Goal: Navigation & Orientation: Find specific page/section

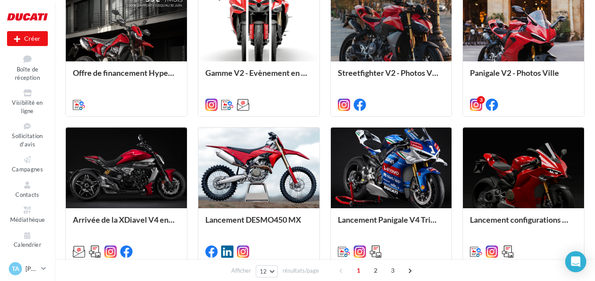
scroll to position [307, 0]
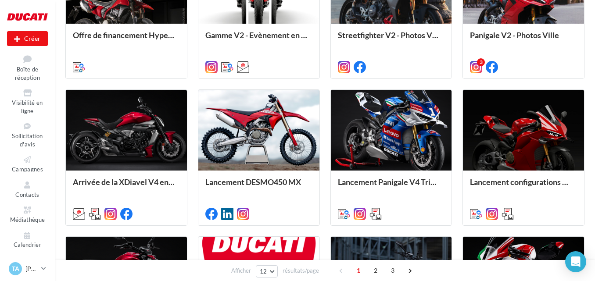
click at [25, 203] on ul "Opérations Boîte de réception Visibilité en ligne Sollicitation d'avis Campagne…" at bounding box center [28, 138] width 48 height 232
click at [25, 209] on icon at bounding box center [28, 210] width 36 height 10
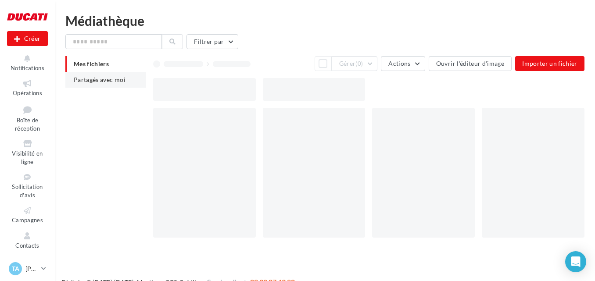
click at [109, 81] on span "Partagés avec moi" at bounding box center [100, 79] width 52 height 7
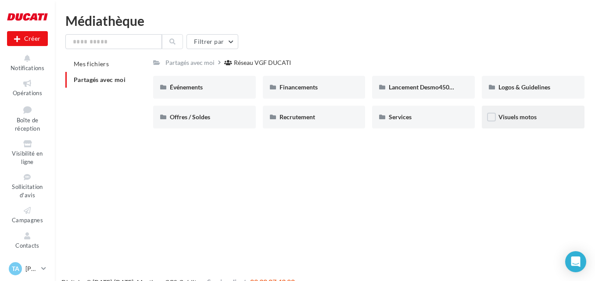
click at [511, 121] on div "Visuels motos" at bounding box center [532, 117] width 69 height 9
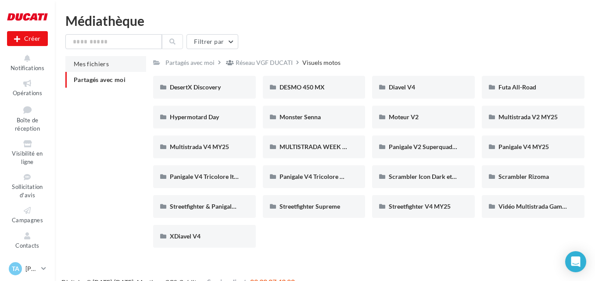
click at [89, 64] on span "Mes fichiers" at bounding box center [91, 63] width 35 height 7
